Goal: Complete application form: Complete application form

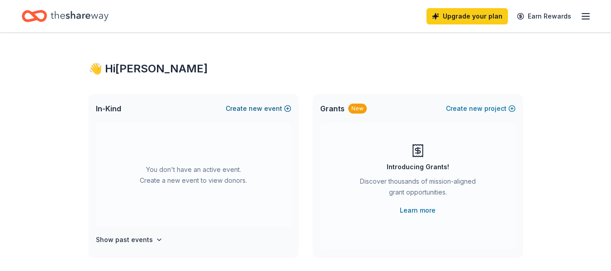
click at [251, 108] on span "new" at bounding box center [256, 108] width 14 height 11
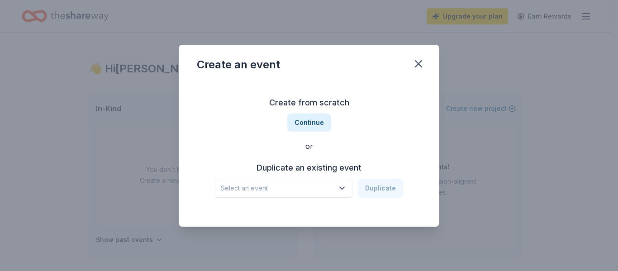
click at [313, 185] on span "Select an event" at bounding box center [277, 188] width 113 height 11
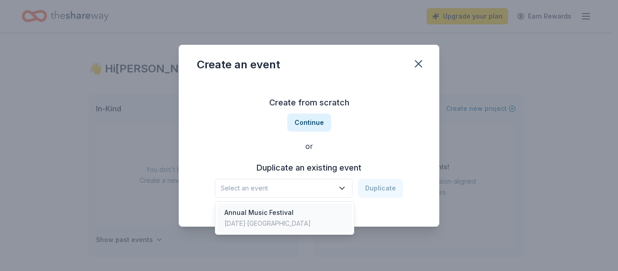
click at [302, 215] on div "Annual Music Festival Oct 15, 2023 · TX" at bounding box center [284, 217] width 135 height 29
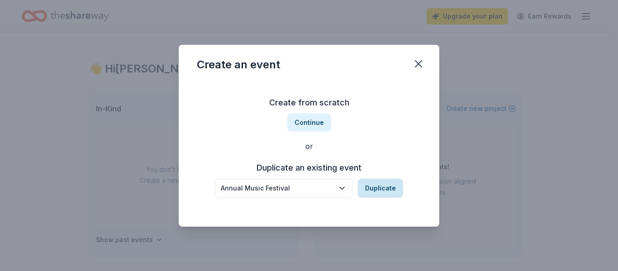
click at [383, 195] on button "Duplicate" at bounding box center [380, 188] width 45 height 19
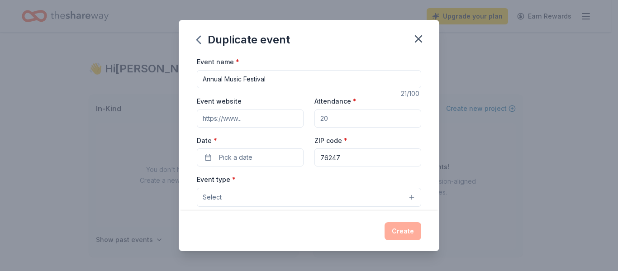
click at [201, 79] on input "Annual Music Festival" at bounding box center [309, 79] width 224 height 18
click at [268, 79] on input "Annual Music Festival" at bounding box center [309, 79] width 224 height 18
type input "A"
type input "Rock [DEMOGRAPHIC_DATA] 17th Annual Music Fest"
click at [339, 120] on input "Attendance *" at bounding box center [367, 118] width 107 height 18
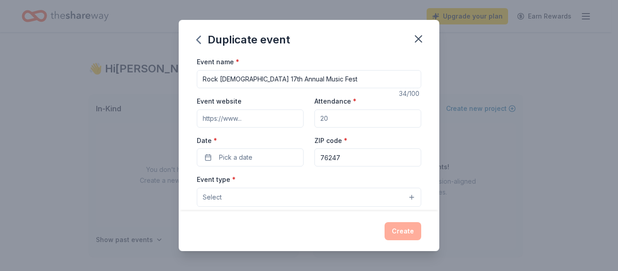
click at [344, 119] on input "Attendance *" at bounding box center [367, 118] width 107 height 18
click at [329, 118] on input "Attendance *" at bounding box center [367, 118] width 107 height 18
click at [325, 118] on input "Attendance *" at bounding box center [367, 118] width 107 height 18
click at [320, 118] on input "Attendance *" at bounding box center [367, 118] width 107 height 18
click at [317, 118] on input "Attendance *" at bounding box center [367, 118] width 107 height 18
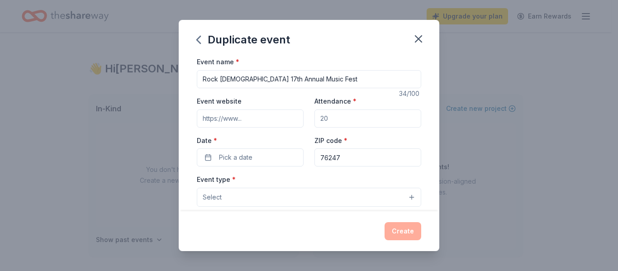
click at [331, 119] on input "Attendance *" at bounding box center [367, 118] width 107 height 18
click at [329, 118] on input "Attendance *" at bounding box center [367, 118] width 107 height 18
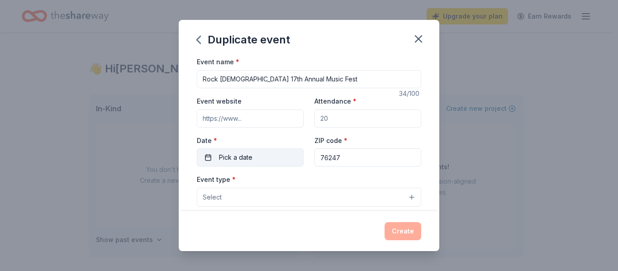
click at [208, 156] on button "Pick a date" at bounding box center [250, 157] width 107 height 18
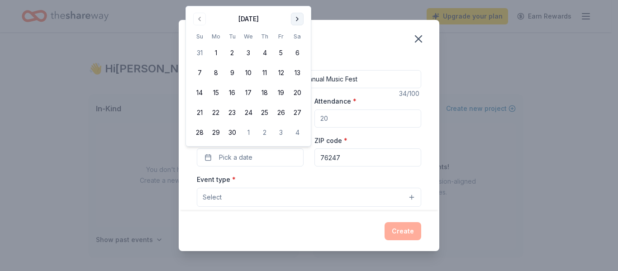
click at [298, 21] on button "Go to next month" at bounding box center [297, 19] width 13 height 13
click at [301, 70] on button "11" at bounding box center [297, 73] width 16 height 16
click at [314, 189] on button "Select" at bounding box center [309, 197] width 224 height 19
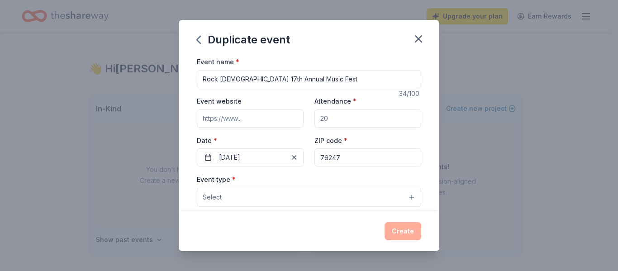
click at [324, 197] on button "Select" at bounding box center [309, 197] width 224 height 19
click at [407, 195] on button "Select" at bounding box center [309, 197] width 224 height 19
click at [213, 199] on span "Select" at bounding box center [212, 197] width 19 height 11
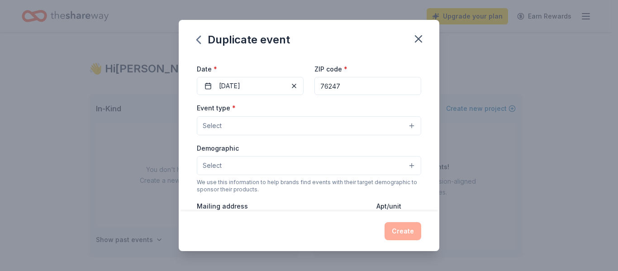
scroll to position [112, 0]
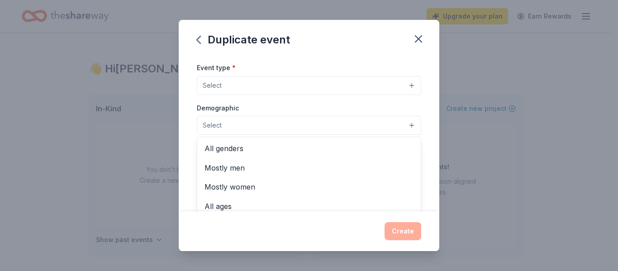
click at [216, 132] on button "Select" at bounding box center [309, 125] width 224 height 19
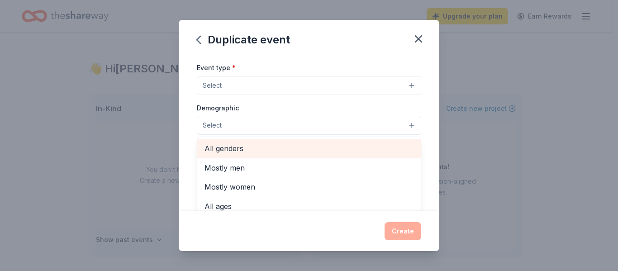
click at [218, 151] on span "All genders" at bounding box center [308, 148] width 209 height 12
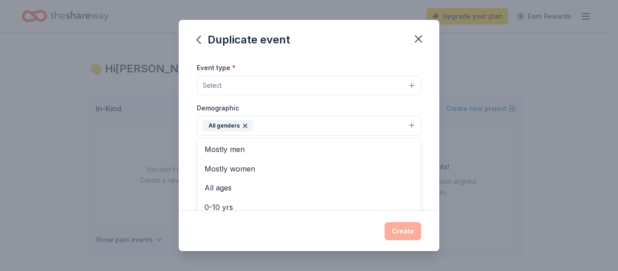
click at [229, 91] on div "Event type * Select Demographic All genders Mostly men Mostly women All ages 0-…" at bounding box center [309, 157] width 224 height 191
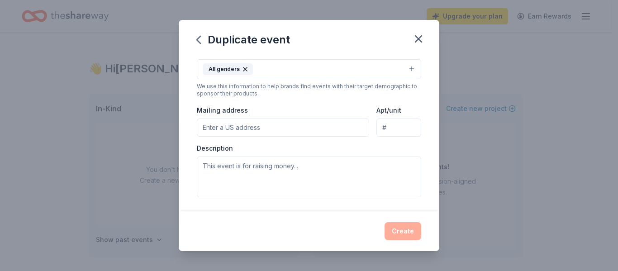
scroll to position [176, 0]
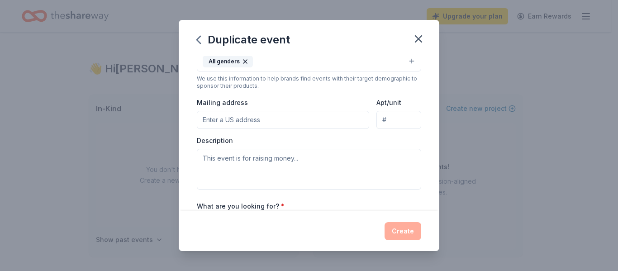
click at [245, 122] on input "Mailing address" at bounding box center [283, 120] width 172 height 18
type input "340 Sugar Creek Lane, Fort Worth, TX, 76131"
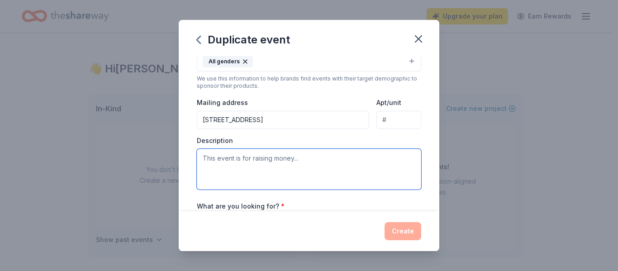
click at [238, 154] on textarea at bounding box center [309, 169] width 224 height 41
paste textarea "The Rock Church of Justin, located at 411 Leuty Ave in Justin, Texas, will be h…"
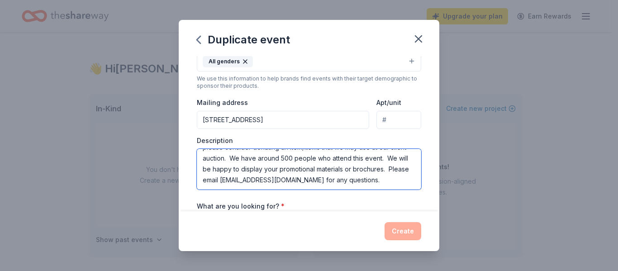
scroll to position [87, 0]
type textarea "The Rock Church of Justin, located at 411 Leuty Ave in Justin, Texas, will be h…"
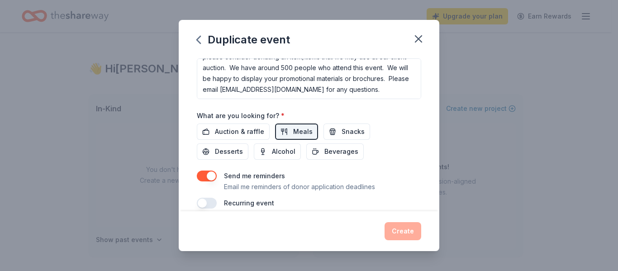
scroll to position [284, 0]
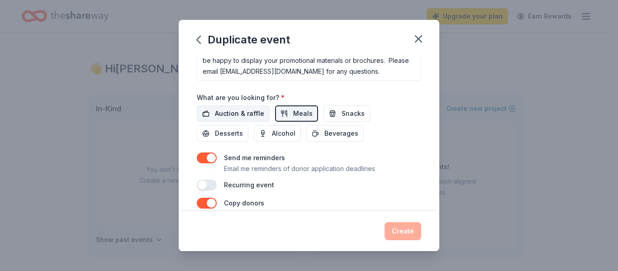
click at [226, 113] on span "Auction & raffle" at bounding box center [239, 113] width 49 height 11
click at [329, 115] on button "Snacks" at bounding box center [346, 113] width 47 height 16
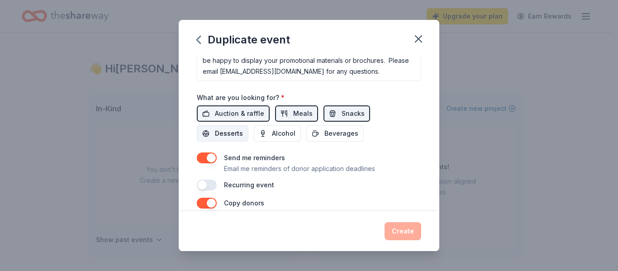
click at [232, 130] on span "Desserts" at bounding box center [229, 133] width 28 height 11
click at [332, 132] on span "Beverages" at bounding box center [341, 133] width 34 height 11
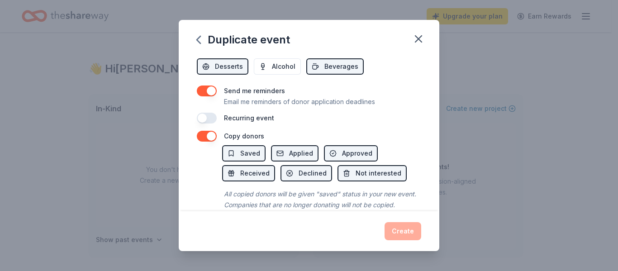
scroll to position [378, 0]
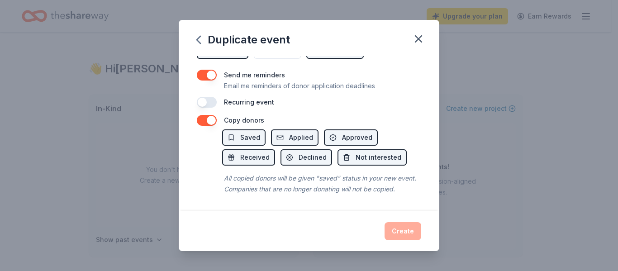
click at [403, 229] on div "Create" at bounding box center [309, 231] width 224 height 18
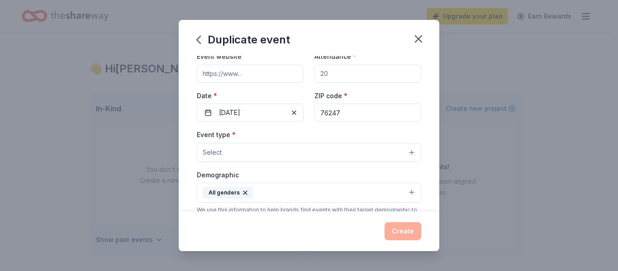
scroll to position [0, 0]
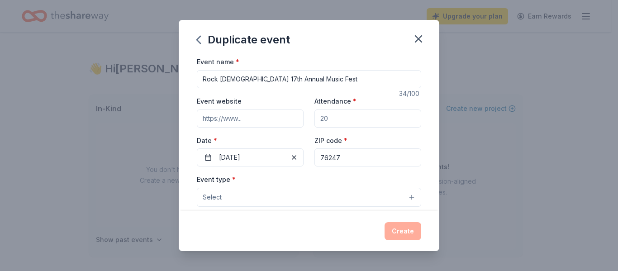
click at [319, 115] on input "Attendance *" at bounding box center [367, 118] width 107 height 18
click at [326, 117] on input "Attendance *" at bounding box center [367, 118] width 107 height 18
type input "500"
click at [267, 103] on div "Event website" at bounding box center [250, 111] width 107 height 32
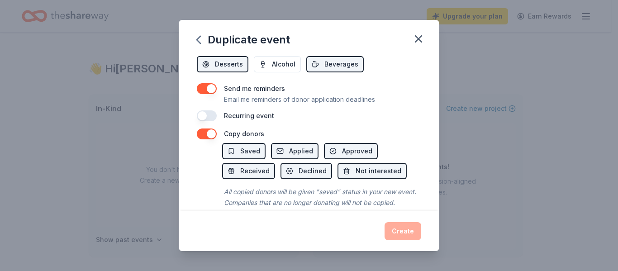
scroll to position [378, 0]
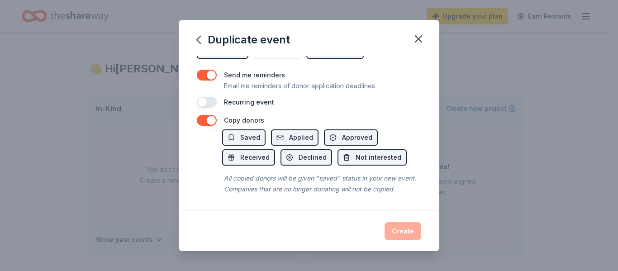
click at [393, 228] on div "Create" at bounding box center [309, 231] width 224 height 18
click at [239, 129] on button "Saved" at bounding box center [243, 137] width 43 height 16
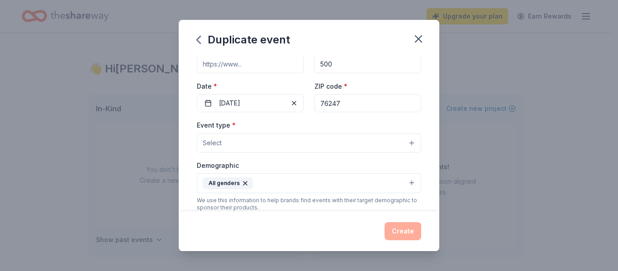
scroll to position [55, 0]
click at [230, 141] on button "Select" at bounding box center [309, 142] width 224 height 19
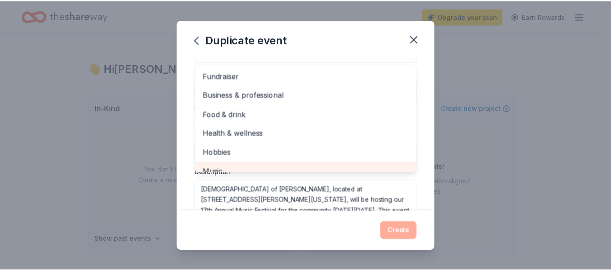
scroll to position [104, 0]
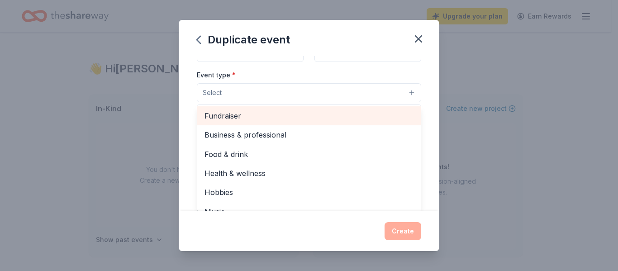
click at [227, 121] on span "Fundraiser" at bounding box center [308, 116] width 209 height 12
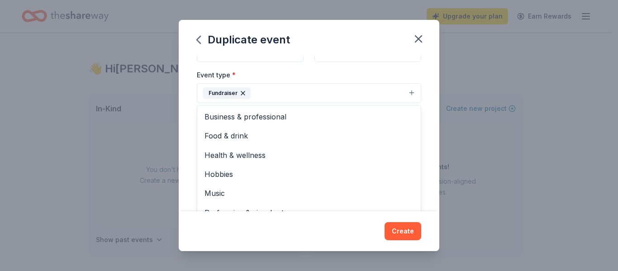
click at [426, 152] on div "Event name * Rock Church 17th Annual Music Fest 34 /100 Event website Attendanc…" at bounding box center [309, 133] width 260 height 155
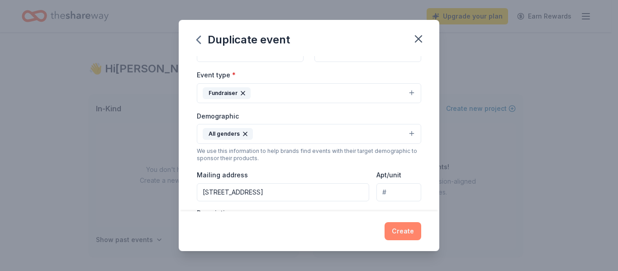
click at [409, 230] on button "Create" at bounding box center [402, 231] width 37 height 18
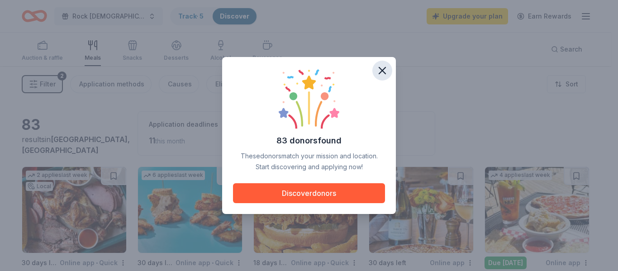
click at [384, 69] on icon "button" at bounding box center [382, 70] width 6 height 6
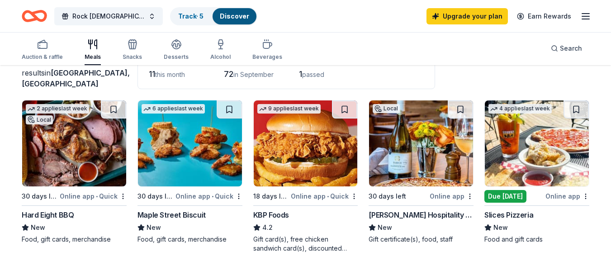
scroll to position [82, 0]
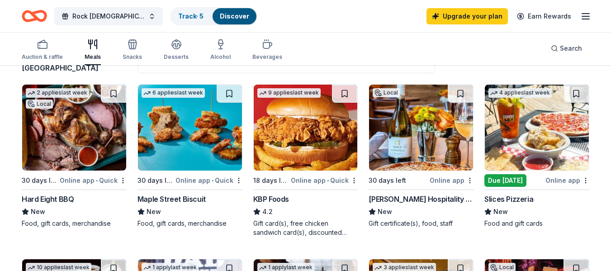
click at [75, 140] on img at bounding box center [74, 128] width 104 height 86
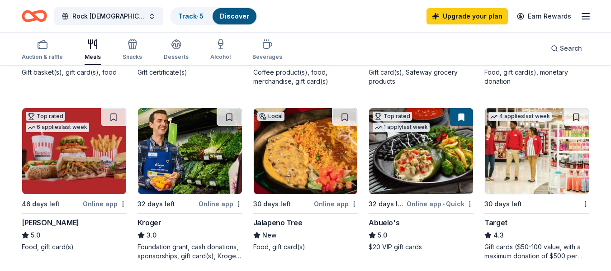
scroll to position [408, 0]
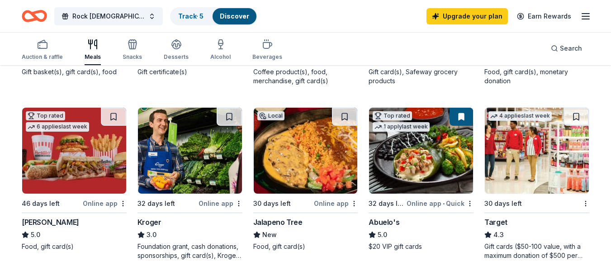
click at [378, 224] on div "Abuelo's" at bounding box center [384, 222] width 31 height 11
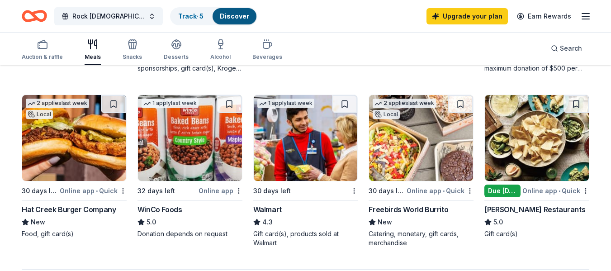
scroll to position [596, 0]
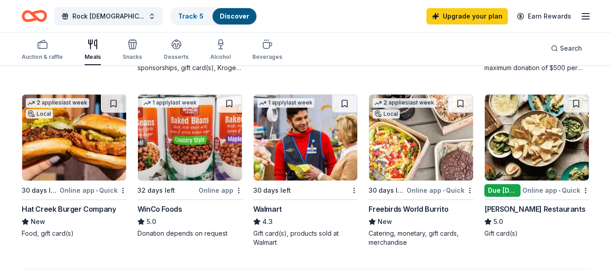
click at [555, 143] on img at bounding box center [537, 138] width 104 height 86
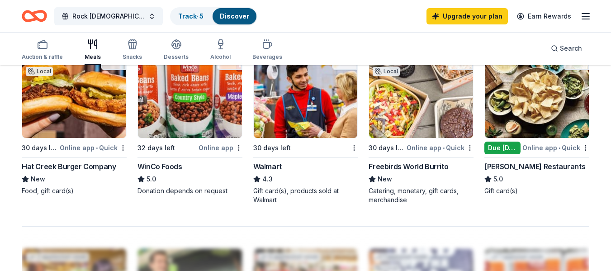
scroll to position [637, 0]
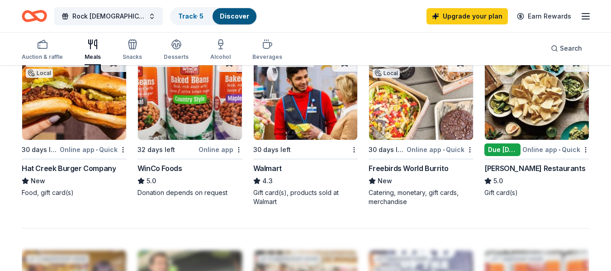
click at [396, 116] on img at bounding box center [421, 97] width 104 height 86
click at [312, 127] on img at bounding box center [306, 97] width 104 height 86
click at [290, 123] on img at bounding box center [306, 97] width 104 height 86
click at [170, 102] on img at bounding box center [190, 97] width 104 height 86
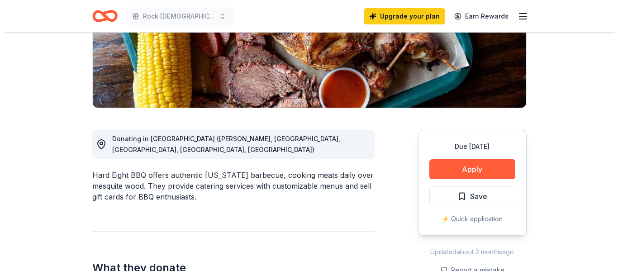
scroll to position [179, 0]
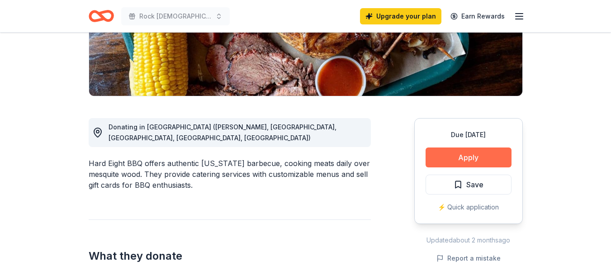
click at [462, 160] on button "Apply" at bounding box center [469, 157] width 86 height 20
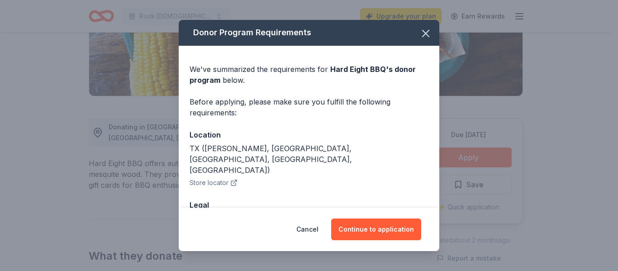
scroll to position [43, 0]
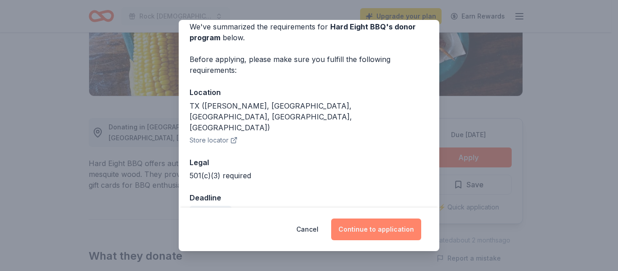
click at [385, 228] on button "Continue to application" at bounding box center [376, 229] width 90 height 22
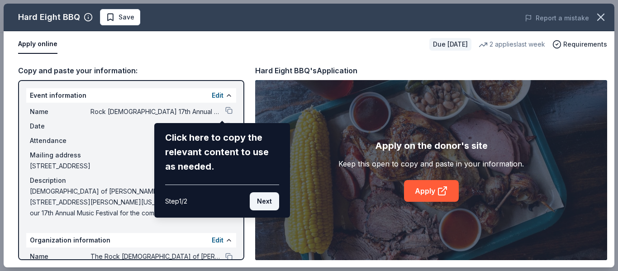
click at [265, 204] on button "Next" at bounding box center [264, 201] width 29 height 18
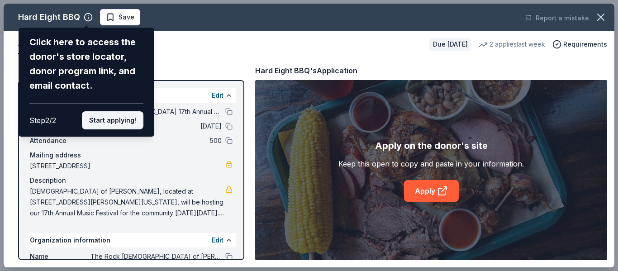
click at [114, 127] on button "Start applying!" at bounding box center [113, 120] width 62 height 18
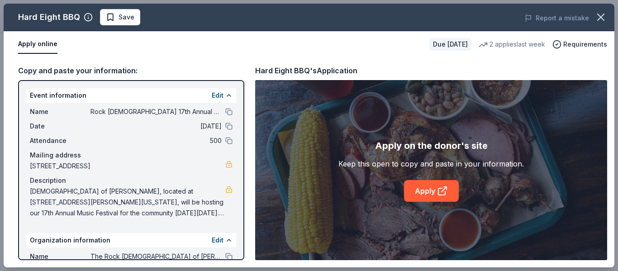
scroll to position [68, 0]
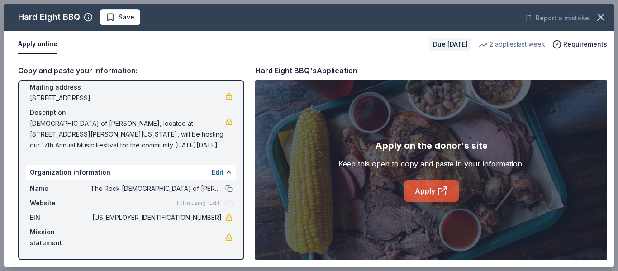
click at [423, 185] on link "Apply" at bounding box center [431, 191] width 55 height 22
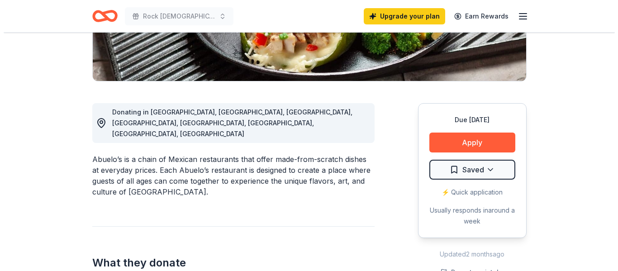
scroll to position [194, 0]
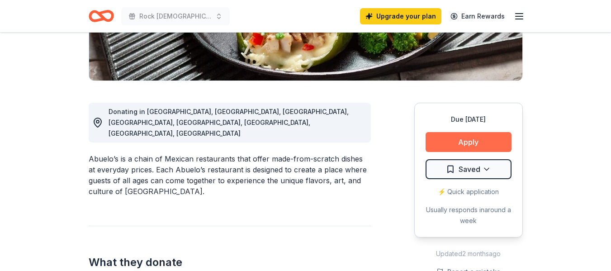
click at [459, 144] on button "Apply" at bounding box center [469, 142] width 86 height 20
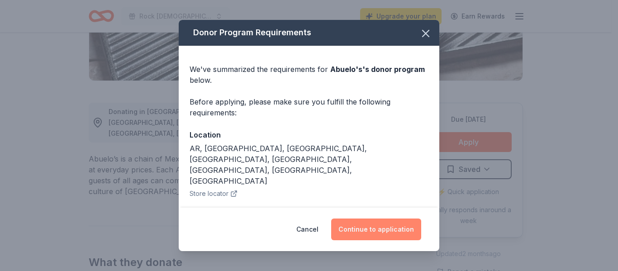
click at [375, 227] on button "Continue to application" at bounding box center [376, 229] width 90 height 22
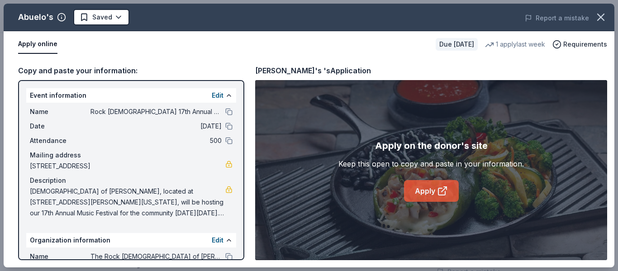
click at [425, 190] on link "Apply" at bounding box center [431, 191] width 55 height 22
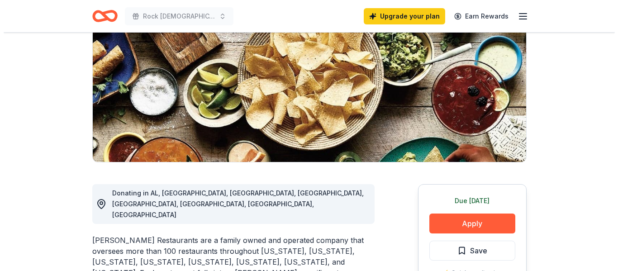
scroll to position [113, 0]
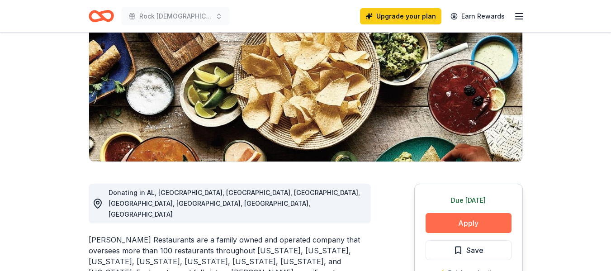
click at [468, 222] on button "Apply" at bounding box center [469, 223] width 86 height 20
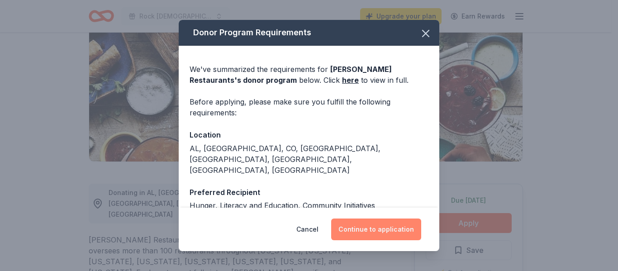
click at [352, 226] on button "Continue to application" at bounding box center [376, 229] width 90 height 22
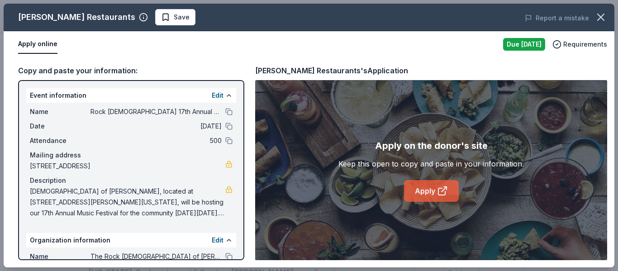
click at [428, 189] on link "Apply" at bounding box center [431, 191] width 55 height 22
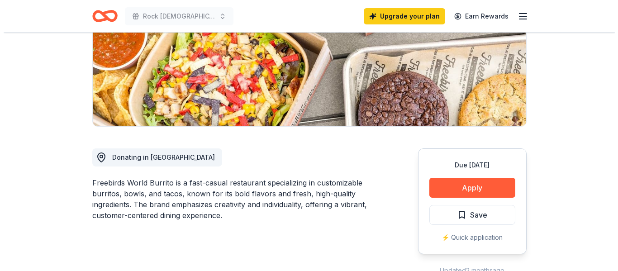
scroll to position [149, 0]
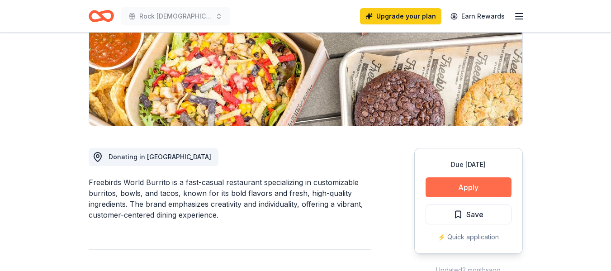
click at [469, 190] on button "Apply" at bounding box center [469, 187] width 86 height 20
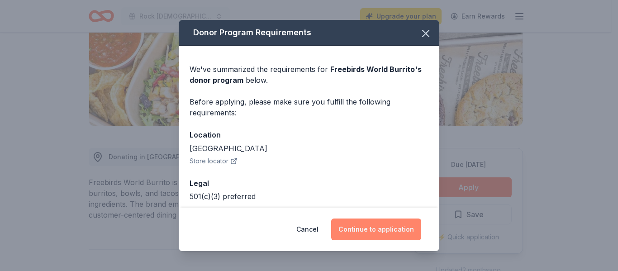
click at [378, 234] on button "Continue to application" at bounding box center [376, 229] width 90 height 22
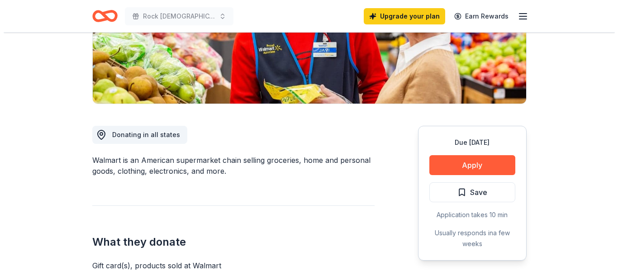
scroll to position [171, 0]
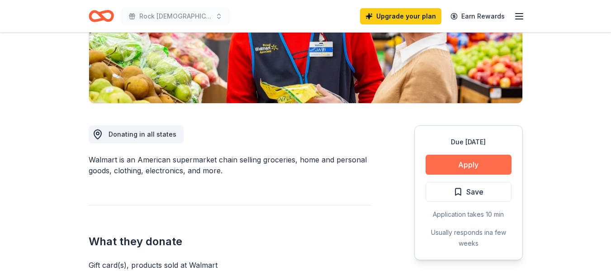
click at [466, 165] on button "Apply" at bounding box center [469, 165] width 86 height 20
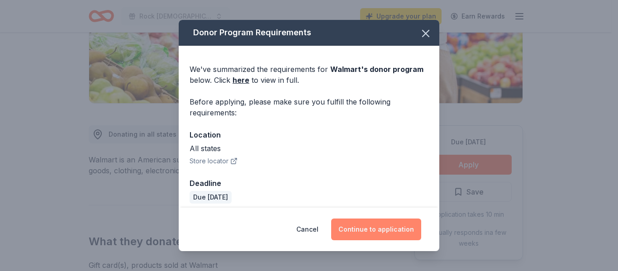
click at [390, 224] on button "Continue to application" at bounding box center [376, 229] width 90 height 22
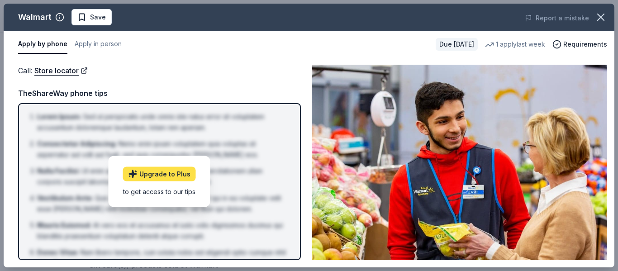
click at [159, 175] on link "Upgrade to Plus" at bounding box center [159, 174] width 73 height 14
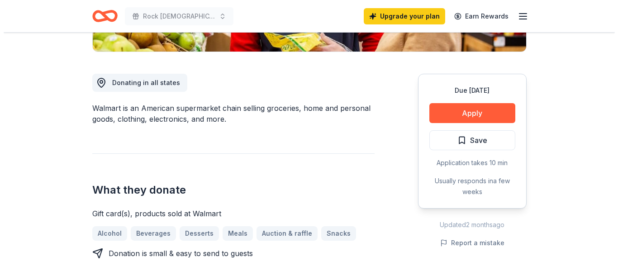
scroll to position [222, 0]
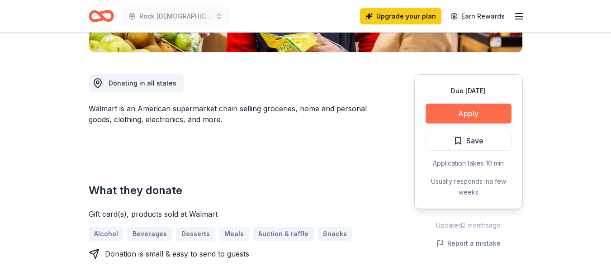
click at [470, 116] on button "Apply" at bounding box center [469, 114] width 86 height 20
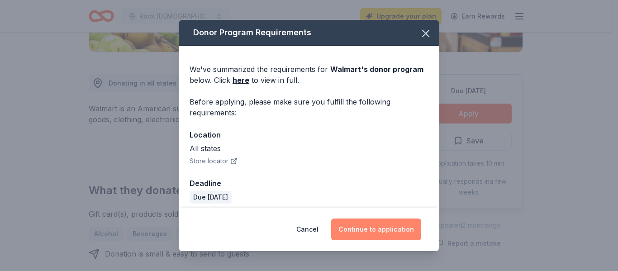
click at [384, 222] on button "Continue to application" at bounding box center [376, 229] width 90 height 22
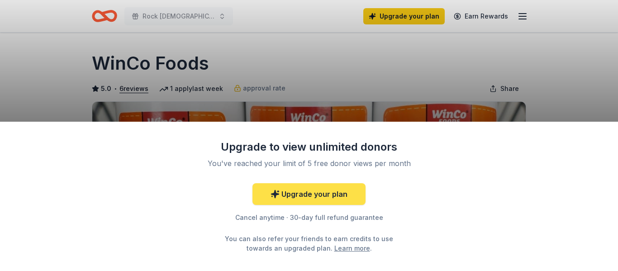
click at [302, 191] on link "Upgrade your plan" at bounding box center [308, 194] width 113 height 22
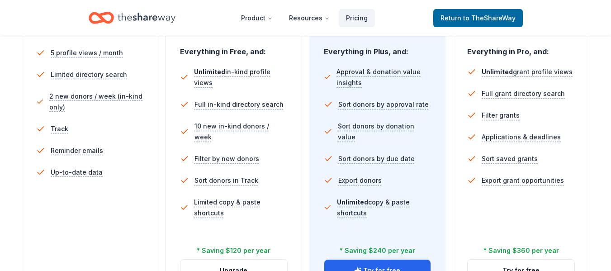
scroll to position [313, 0]
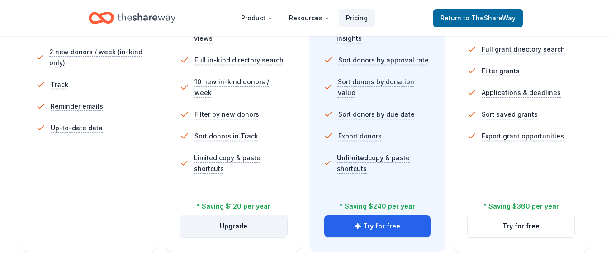
click at [228, 225] on button "Upgrade" at bounding box center [233, 226] width 107 height 22
